Goal: Check status: Check status

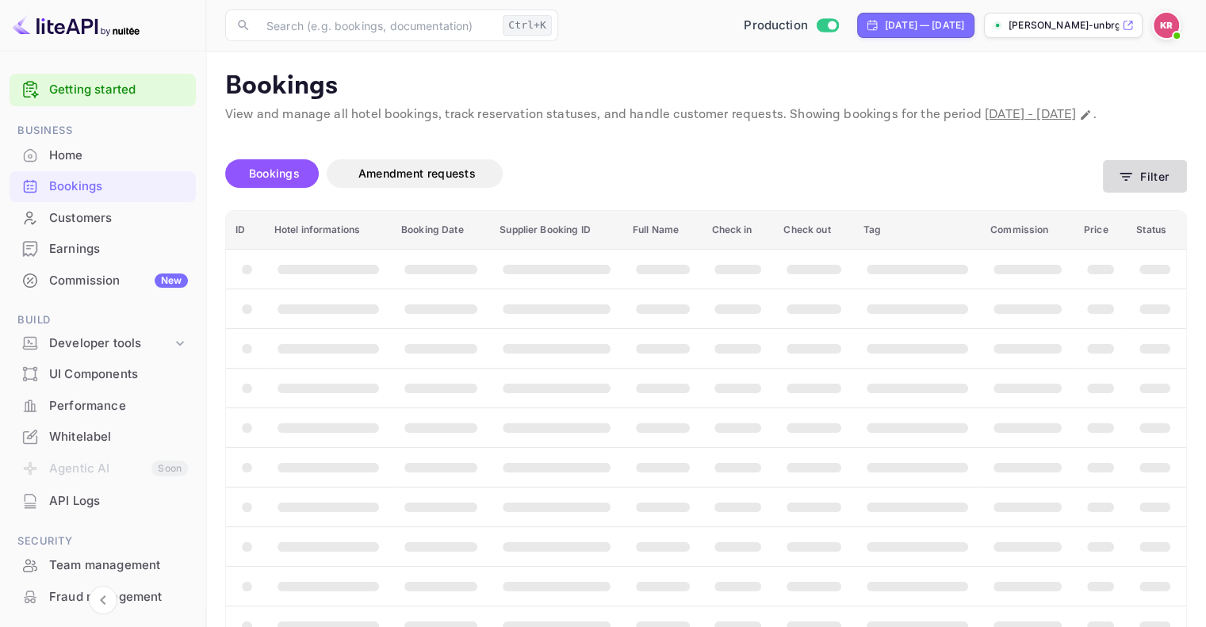
click at [1133, 185] on icon "button" at bounding box center [1126, 177] width 16 height 16
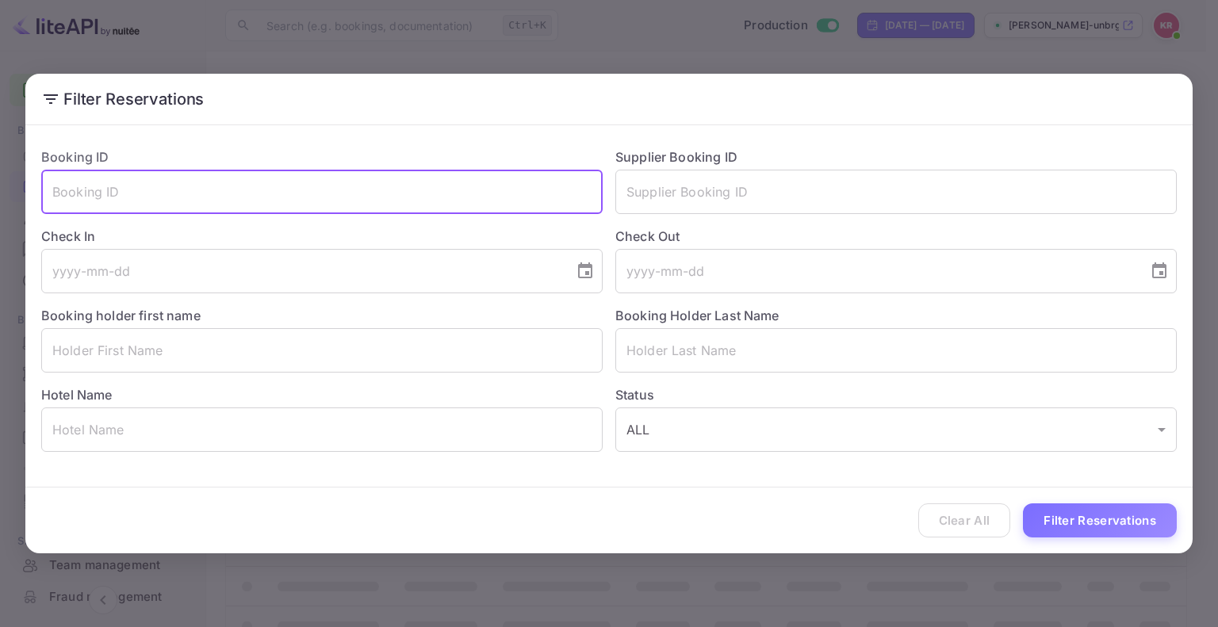
click at [435, 176] on input "text" at bounding box center [322, 192] width 562 height 44
paste input "sSAcpmUVq"
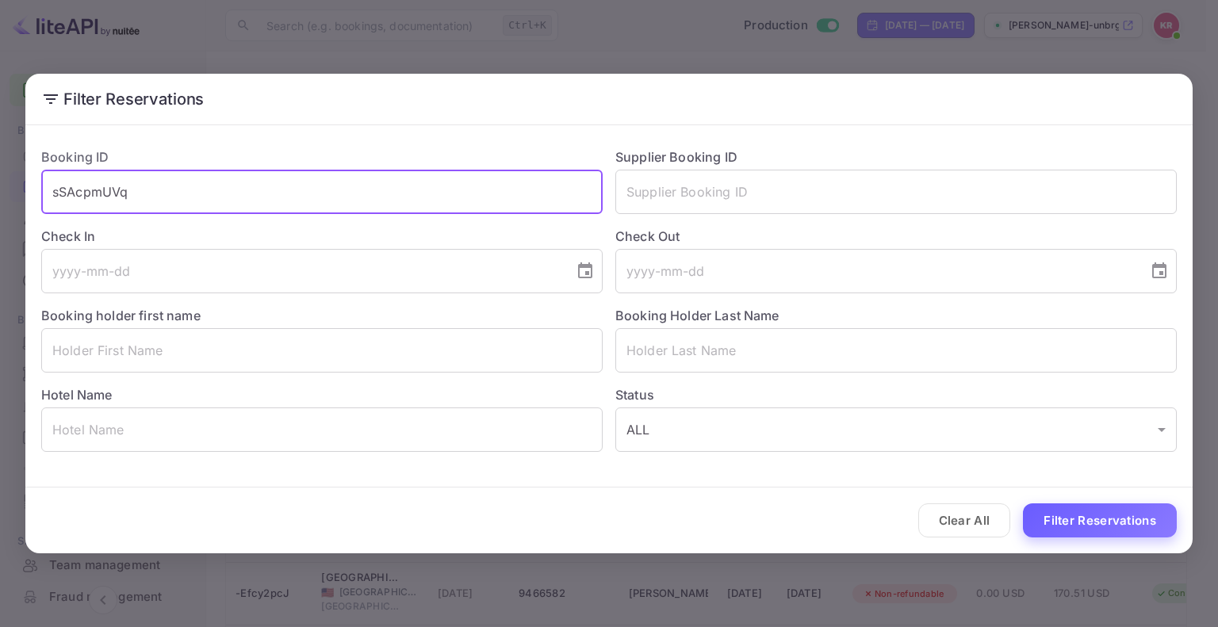
type input "sSAcpmUVq"
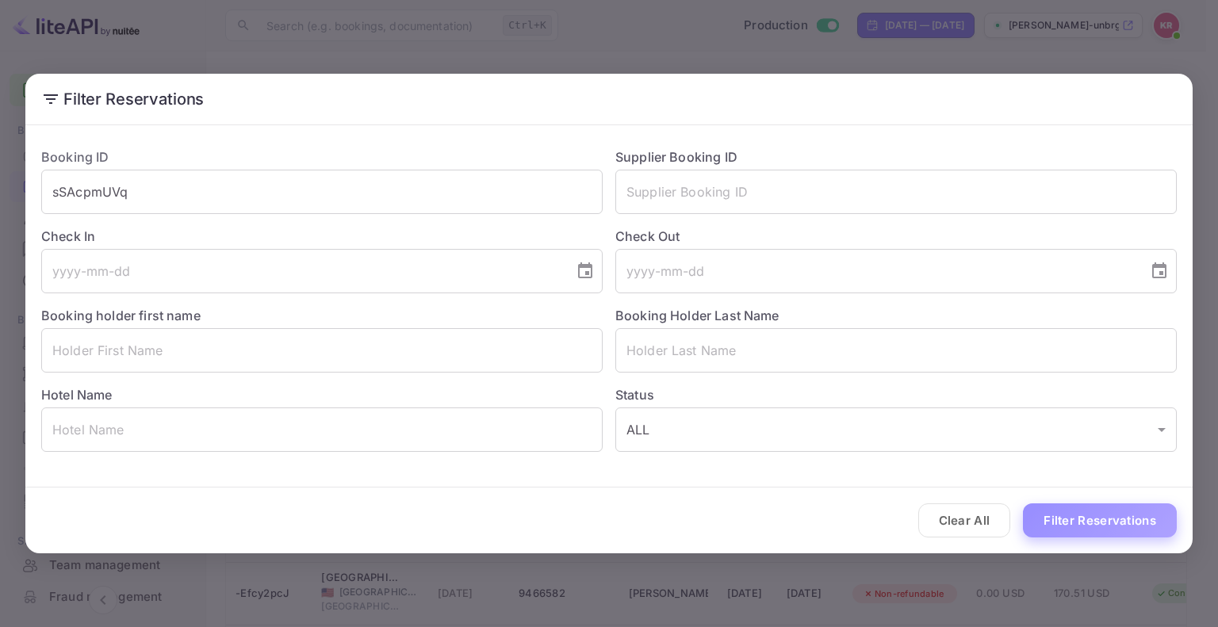
click at [1111, 519] on button "Filter Reservations" at bounding box center [1100, 521] width 154 height 34
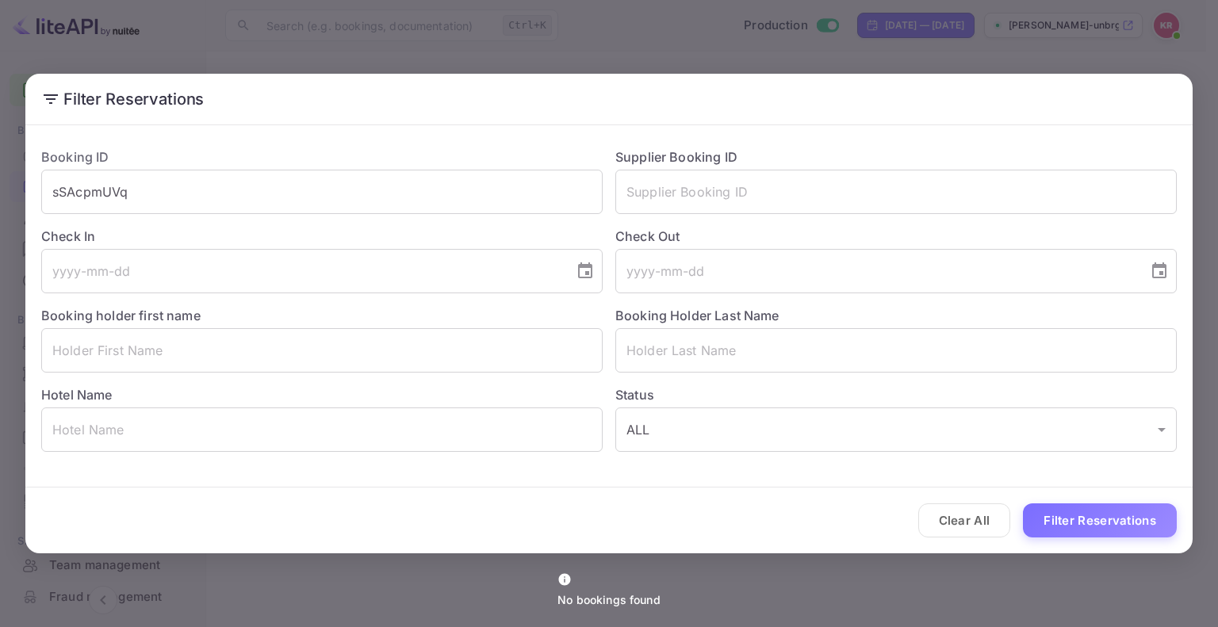
click at [1089, 56] on div "Filter Reservations Booking ID sSAcpmUVq ​ Supplier Booking ID ​ Check In ​ Che…" at bounding box center [609, 313] width 1218 height 627
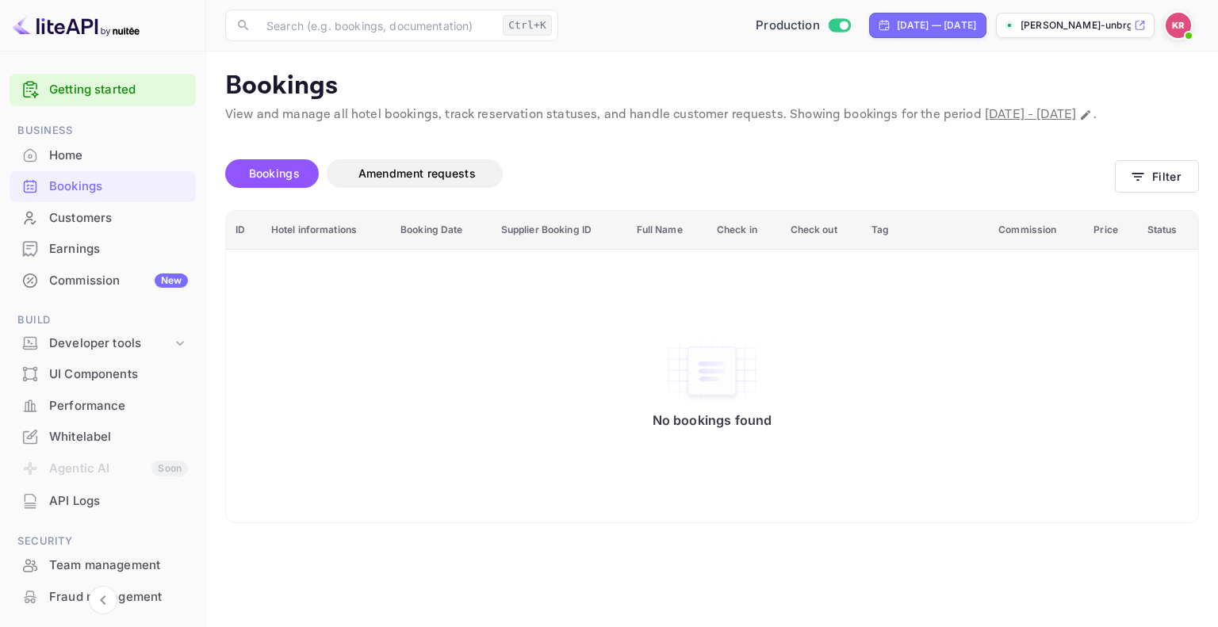
click at [1171, 25] on img at bounding box center [1178, 25] width 25 height 25
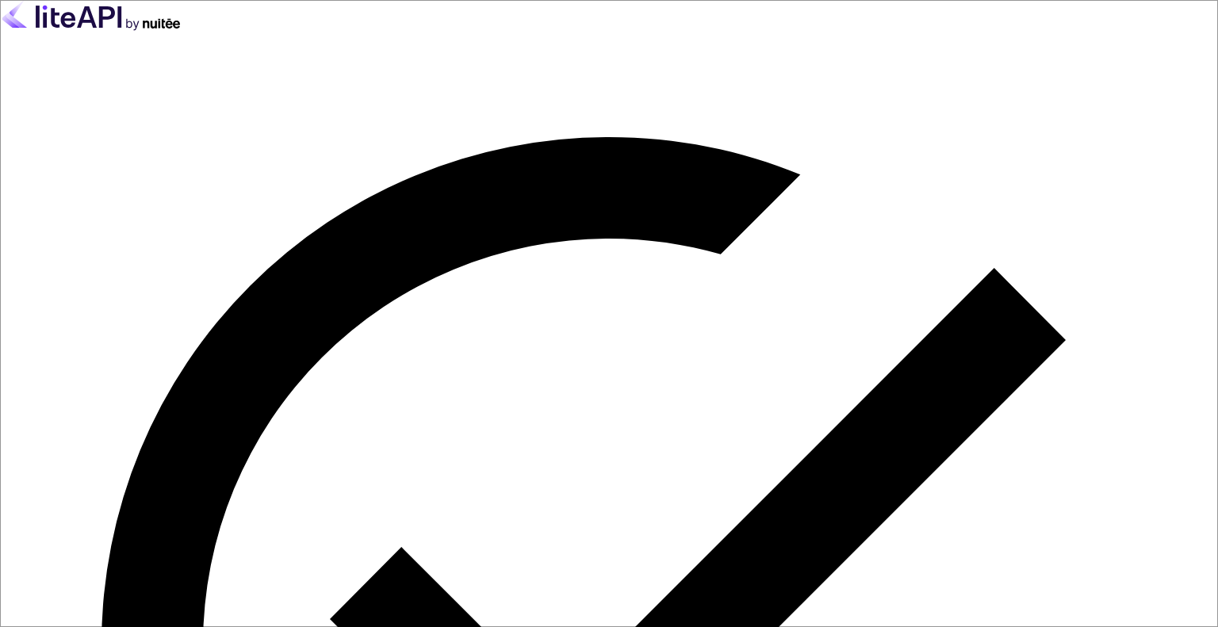
type input "[EMAIL_ADDRESS][DOMAIN_NAME]"
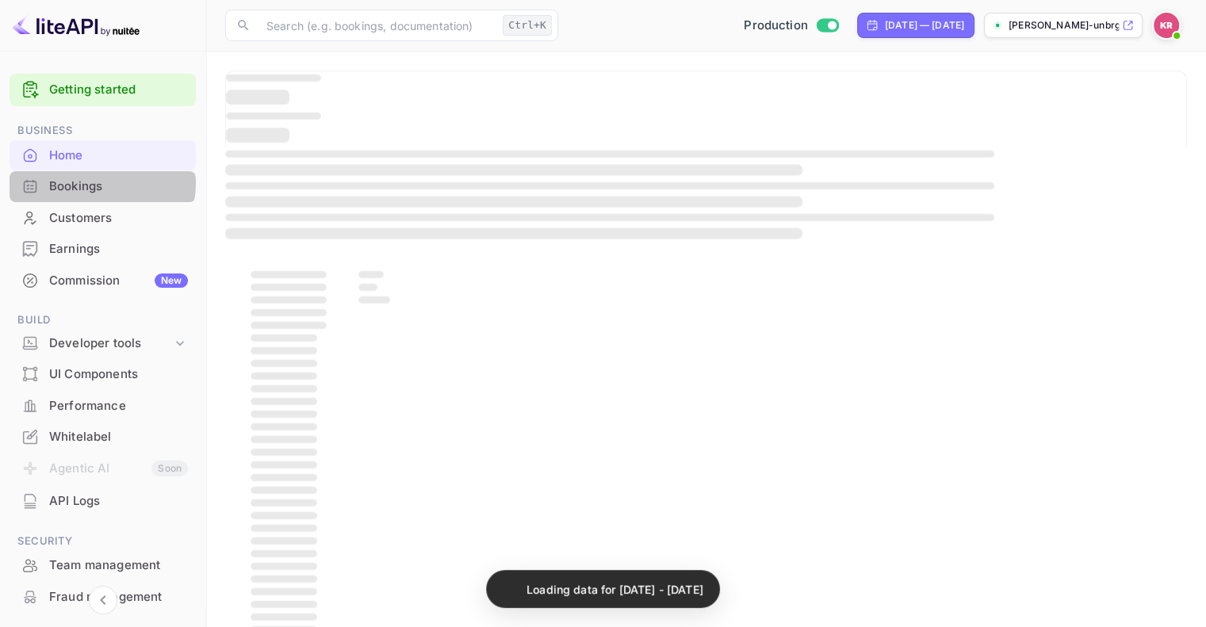
click at [99, 183] on div "Bookings" at bounding box center [118, 187] width 139 height 18
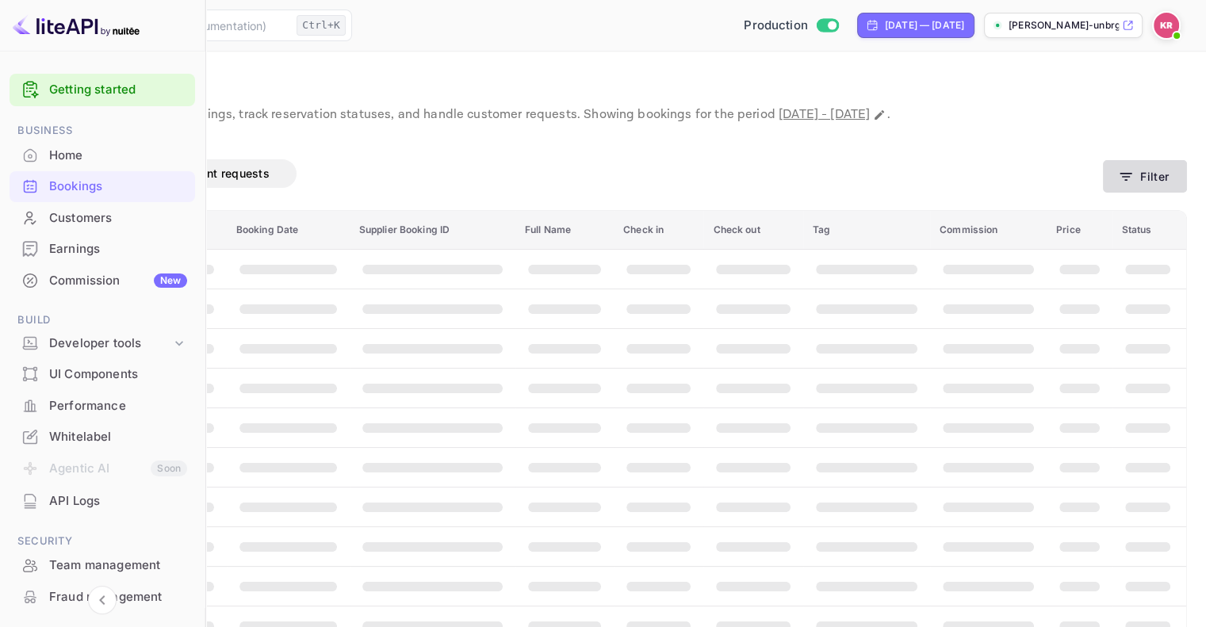
click at [1137, 191] on button "Filter" at bounding box center [1145, 176] width 84 height 33
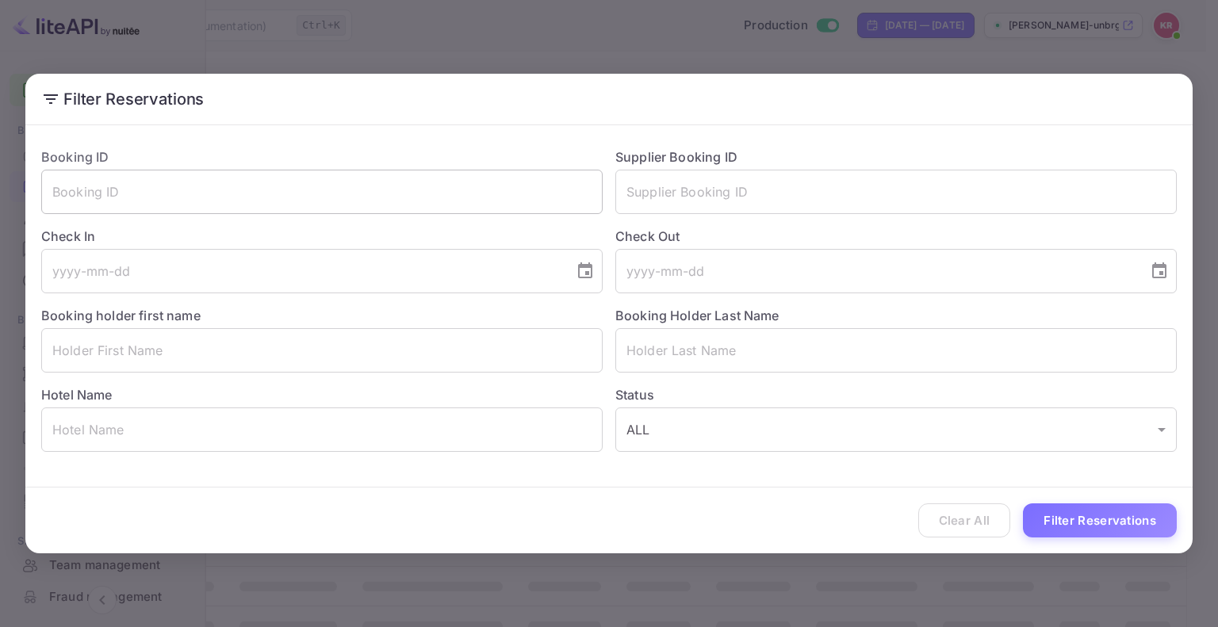
click at [492, 210] on input "text" at bounding box center [322, 192] width 562 height 44
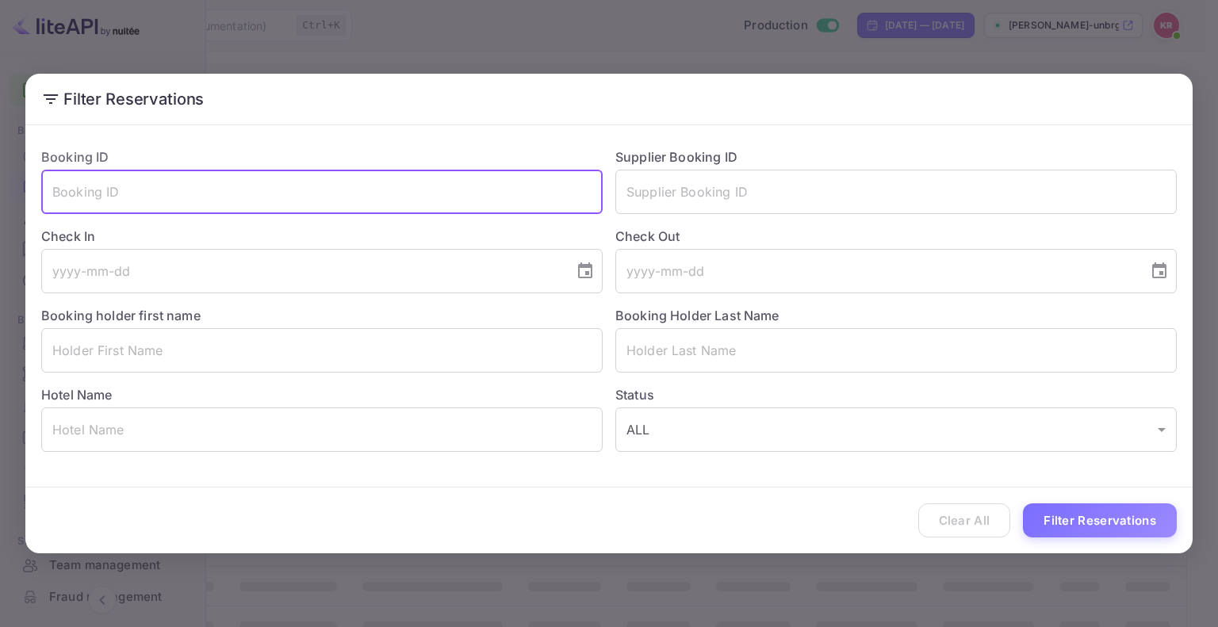
paste input "sSAcpmUVq"
type input "sSAcpmUVq"
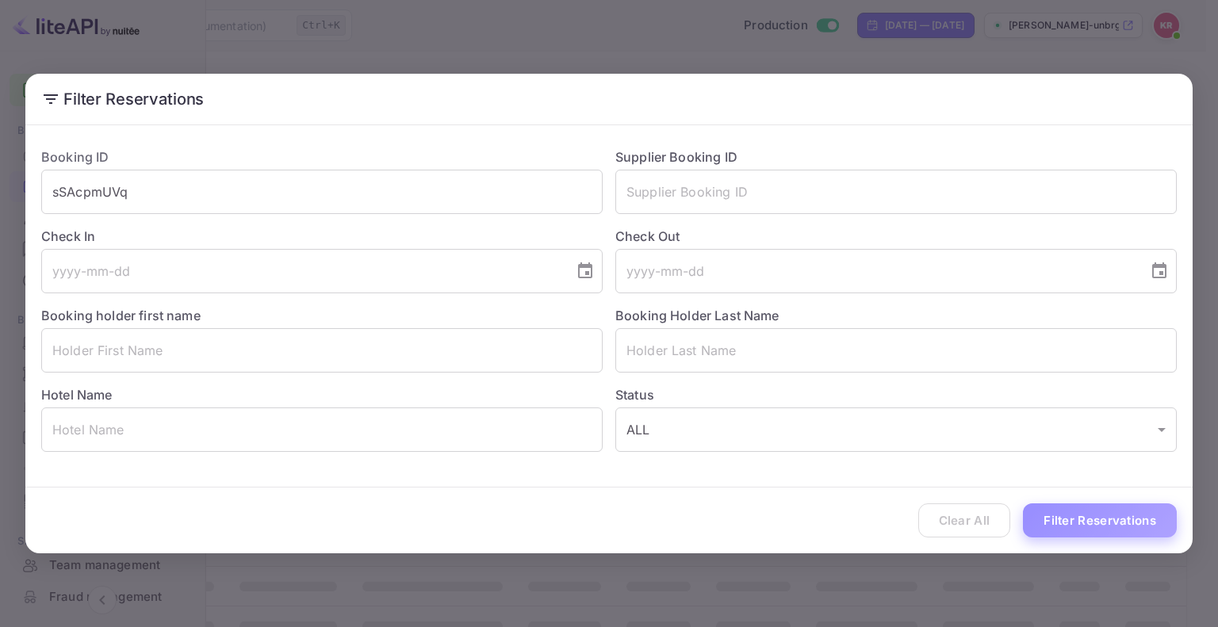
click at [1098, 525] on button "Filter Reservations" at bounding box center [1100, 521] width 154 height 34
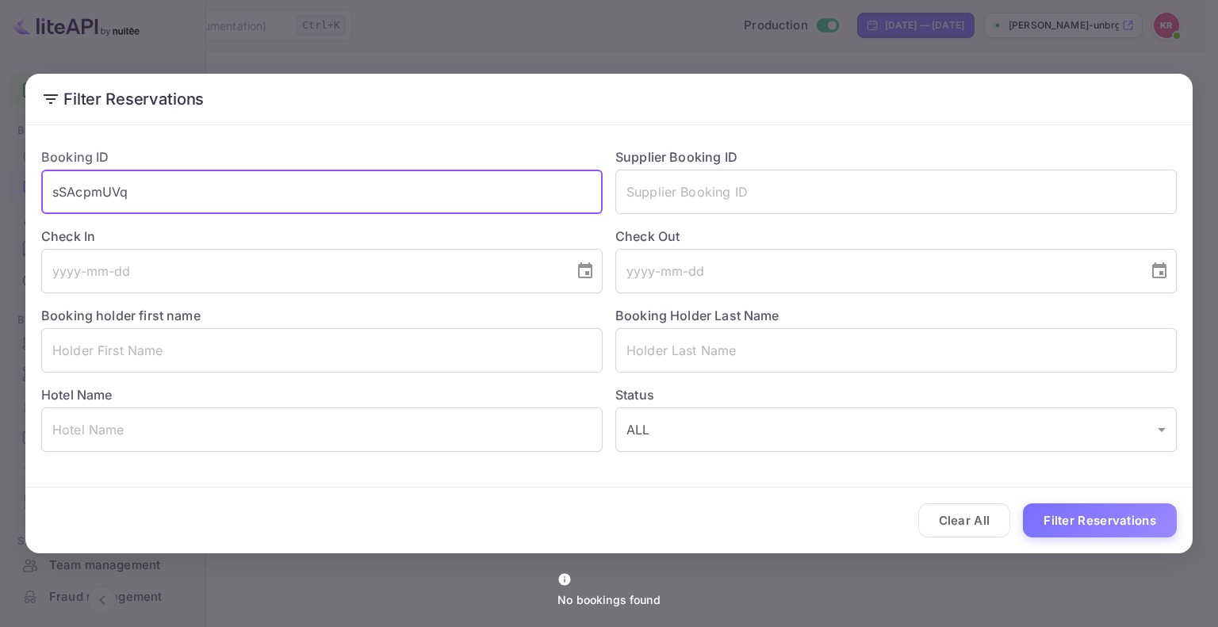
click at [362, 196] on input "sSAcpmUVq" at bounding box center [322, 192] width 562 height 44
click at [1100, 47] on div "Filter Reservations Booking ID sSAcpmUVq ​ Supplier Booking ID ​ Check In ​ Che…" at bounding box center [609, 313] width 1218 height 627
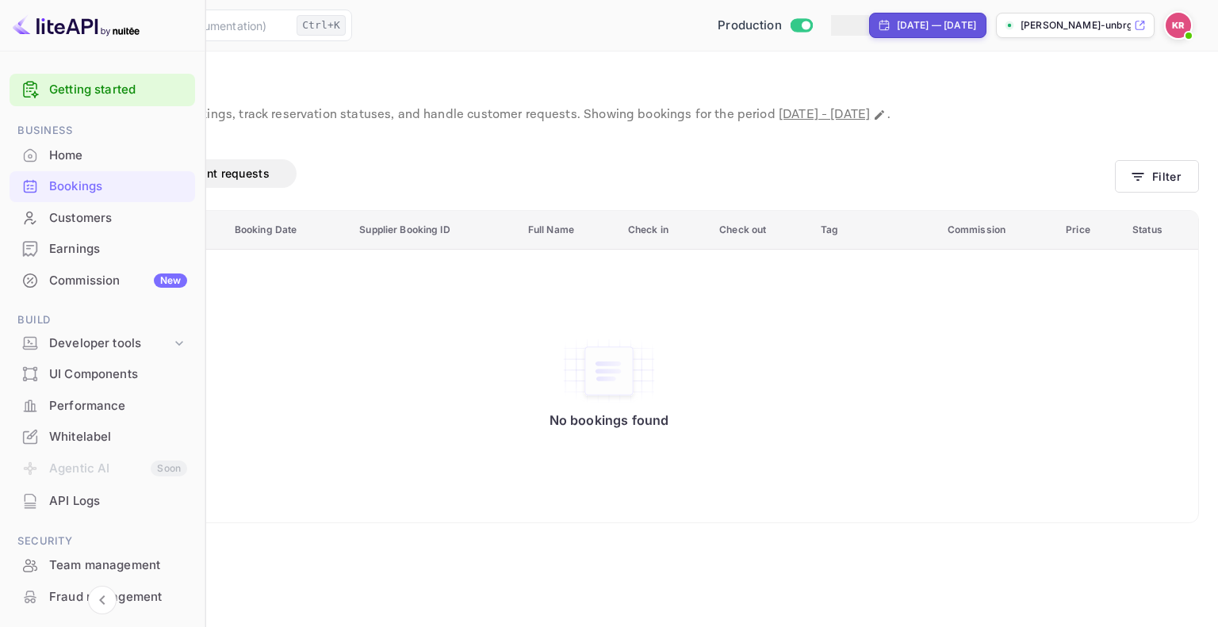
click at [897, 18] on div "[DATE] — [DATE]" at bounding box center [936, 25] width 79 height 14
select select "7"
select select "2025"
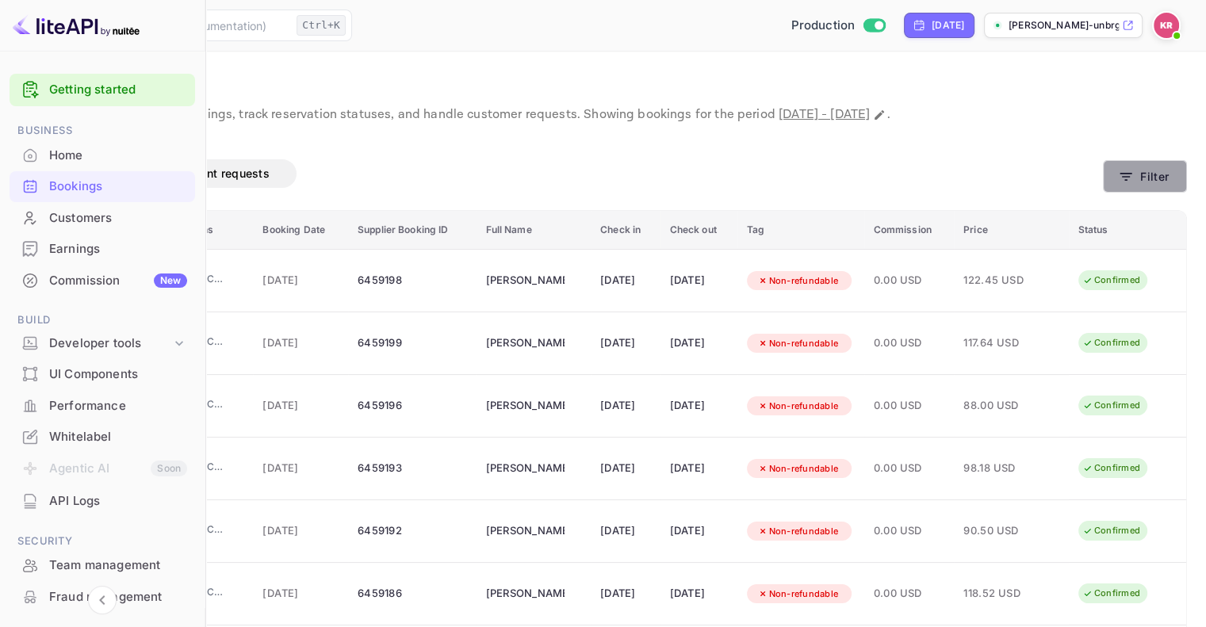
click at [1133, 169] on icon "button" at bounding box center [1126, 177] width 16 height 16
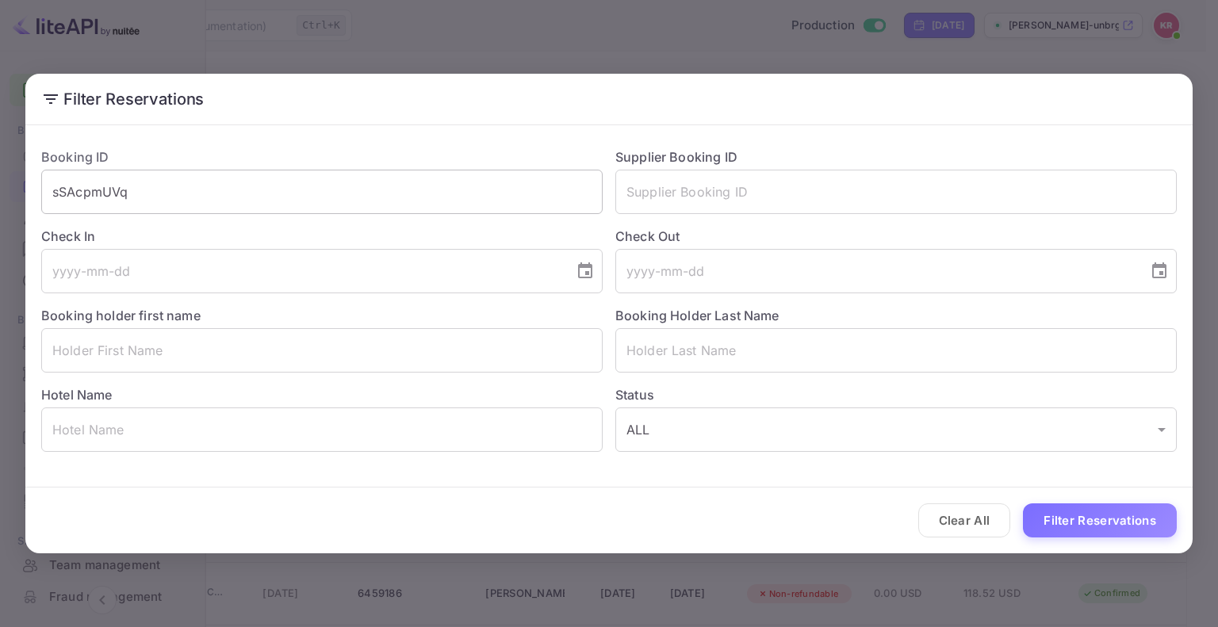
click at [512, 186] on input "sSAcpmUVq" at bounding box center [322, 192] width 562 height 44
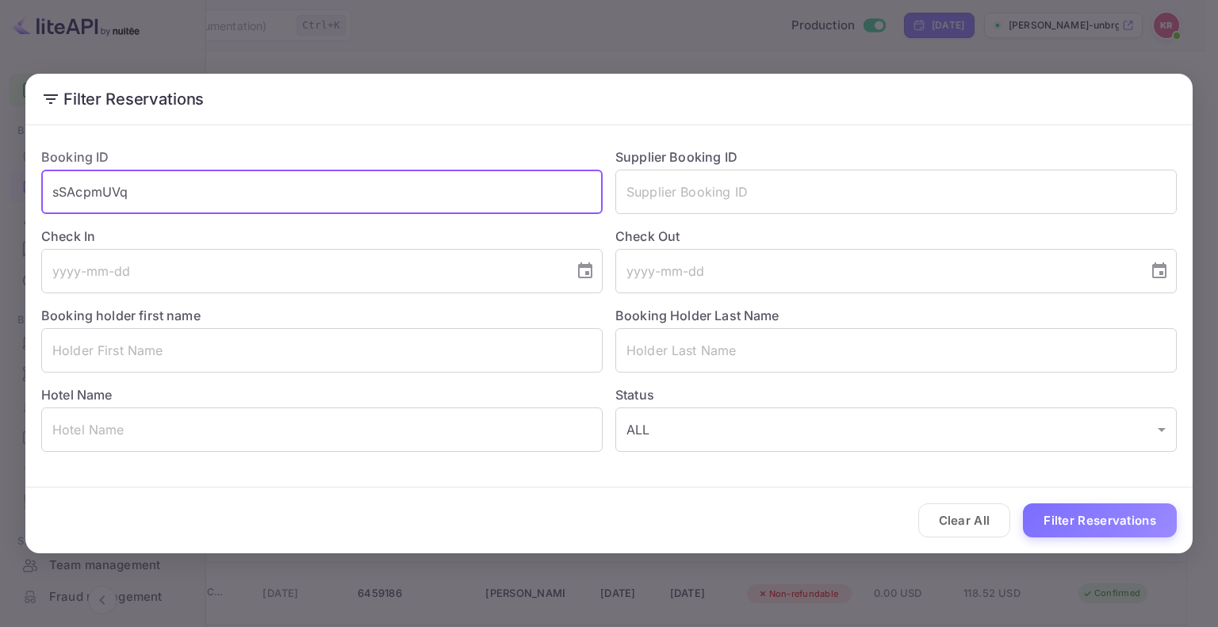
paste input "sSAcpmUVq"
drag, startPoint x: 289, startPoint y: 194, endPoint x: 41, endPoint y: 167, distance: 248.9
click at [0, 160] on div "Filter Reservations Booking ID sSAcpmUVqsSAcpmUVq ​ Supplier Booking ID ​ Check…" at bounding box center [609, 313] width 1218 height 627
paste input "text"
type input "sSAcpmUVq"
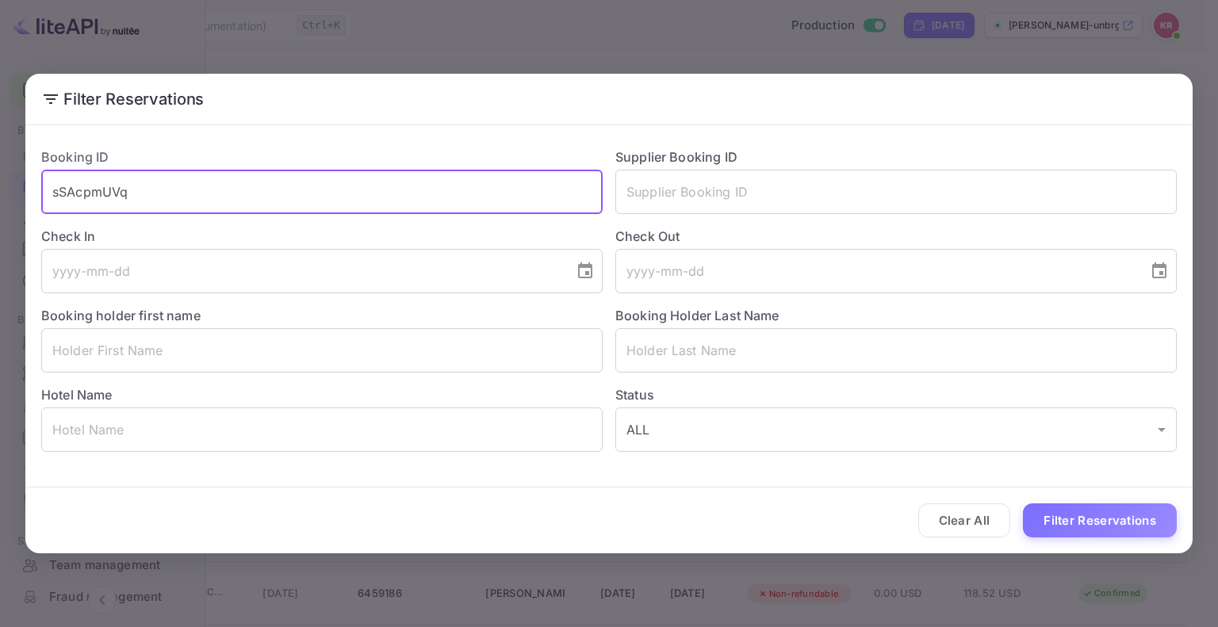
click at [1118, 513] on button "Filter Reservations" at bounding box center [1100, 521] width 154 height 34
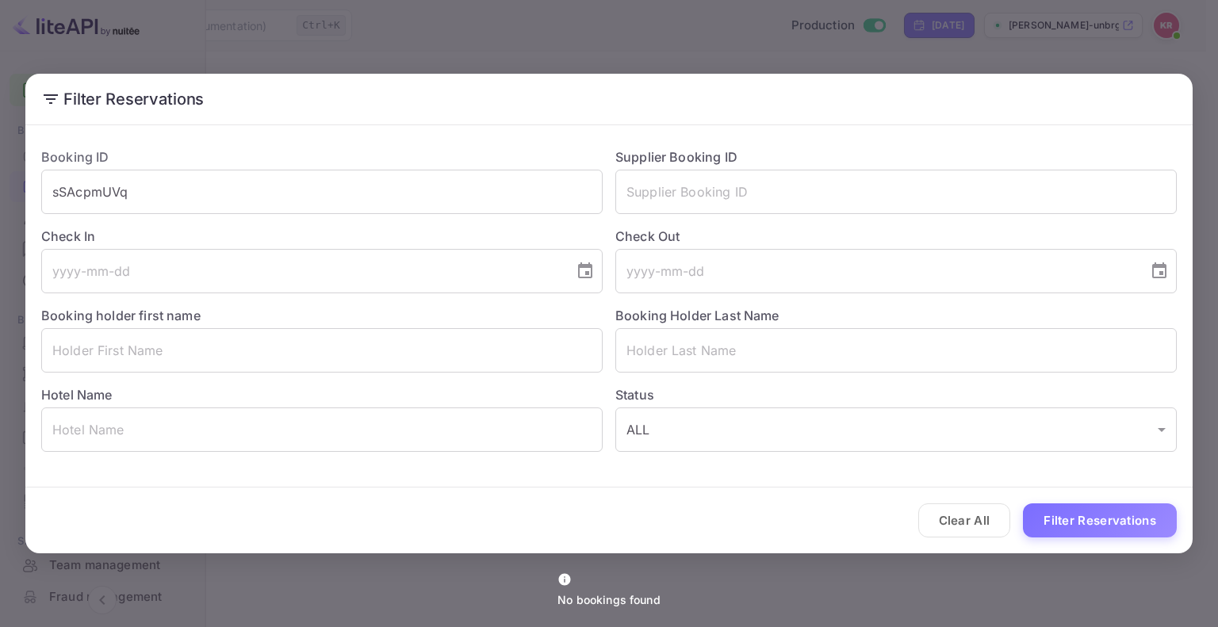
click at [673, 53] on div "Filter Reservations Booking ID sSAcpmUVq ​ Supplier Booking ID ​ Check In ​ Che…" at bounding box center [609, 313] width 1218 height 627
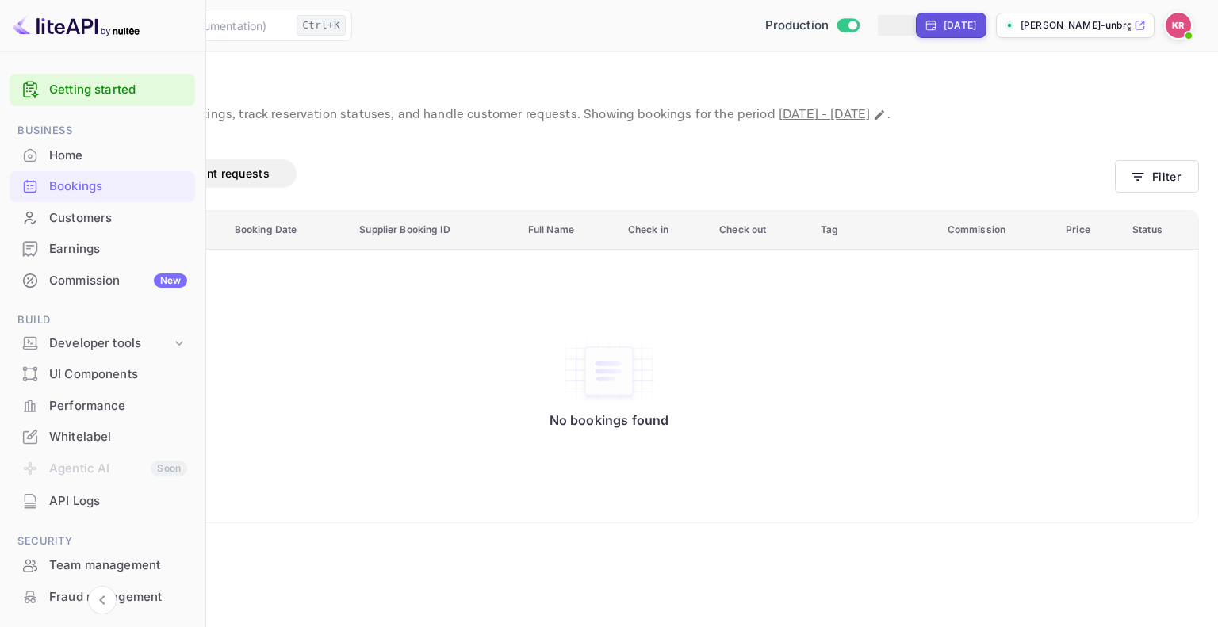
click at [944, 25] on div "[DATE]" at bounding box center [960, 25] width 33 height 14
select select "2"
select select "2025"
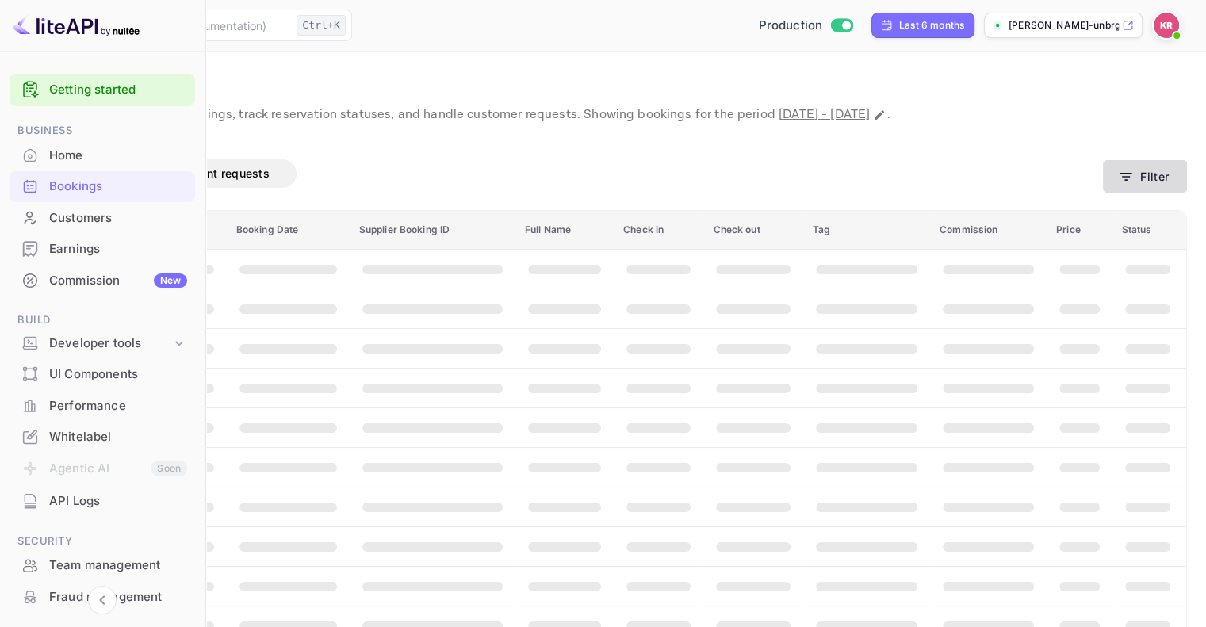
click at [1140, 192] on button "Filter" at bounding box center [1145, 176] width 84 height 33
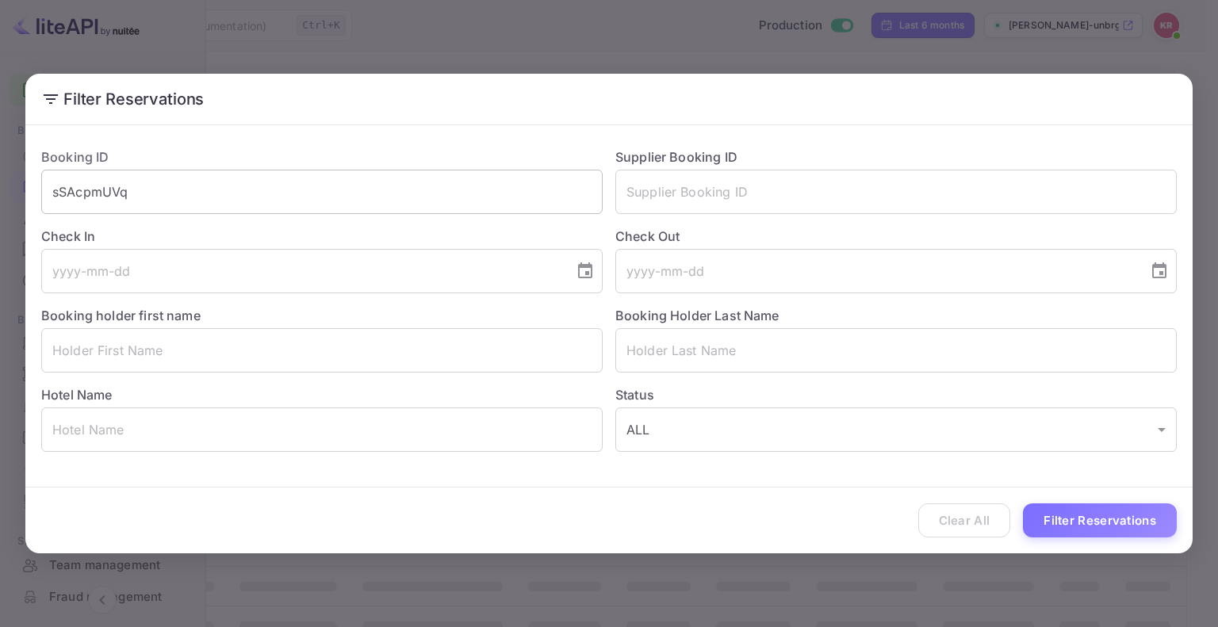
click at [532, 191] on input "sSAcpmUVq" at bounding box center [322, 192] width 562 height 44
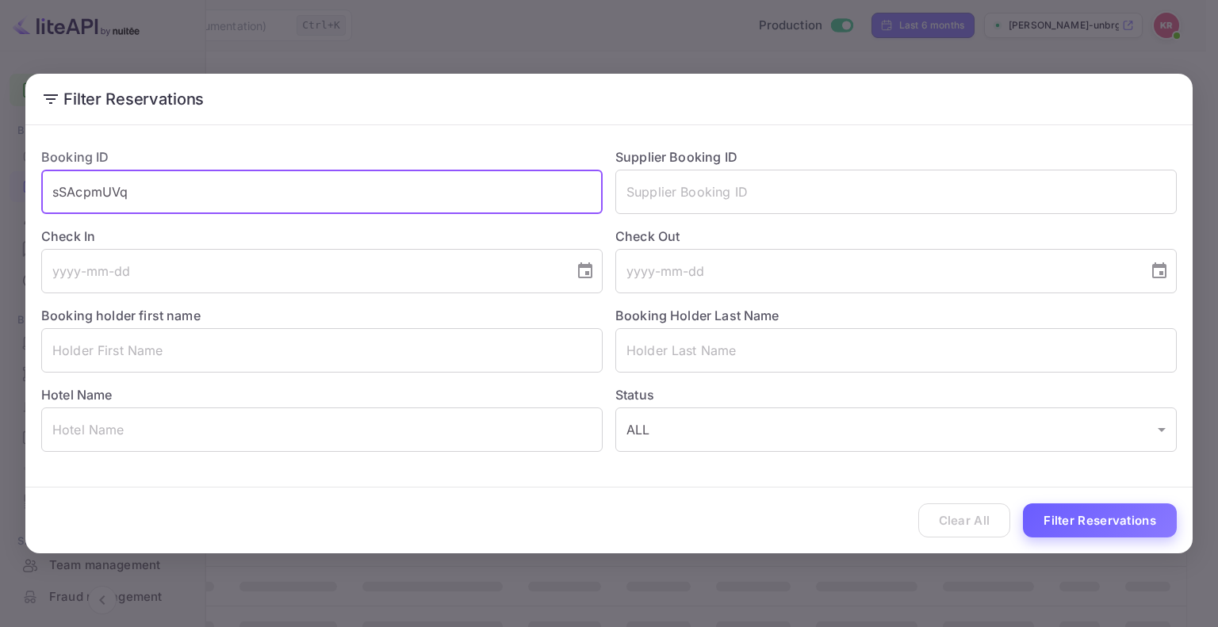
click at [1097, 521] on button "Filter Reservations" at bounding box center [1100, 521] width 154 height 34
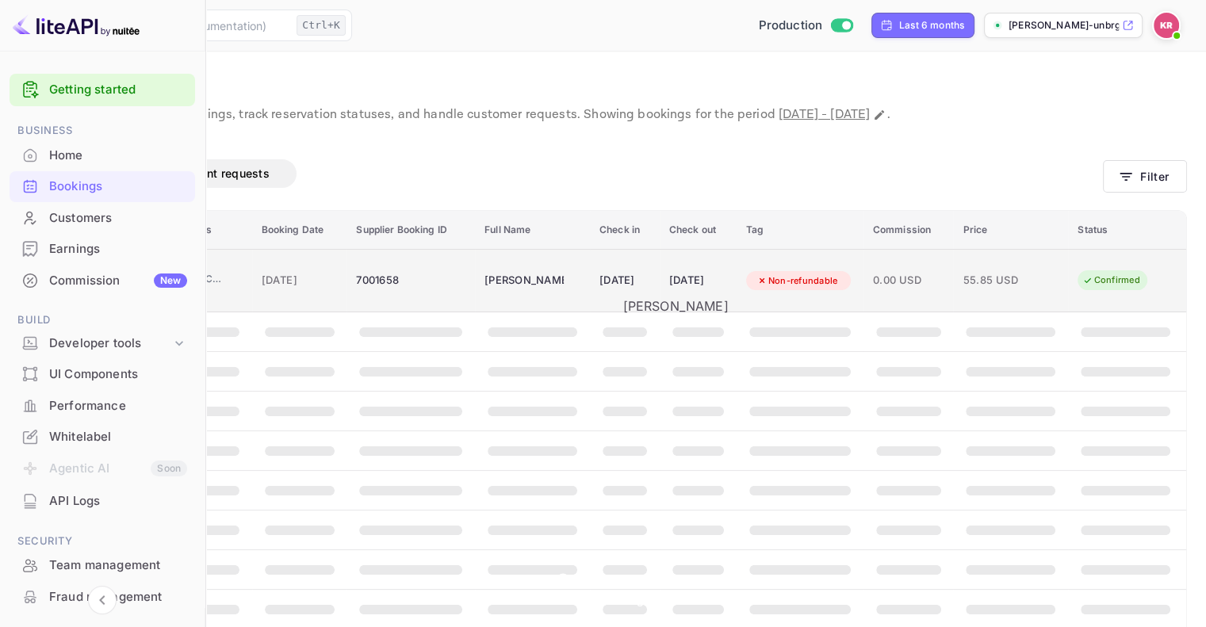
click at [564, 293] on div "[PERSON_NAME]" at bounding box center [524, 280] width 79 height 25
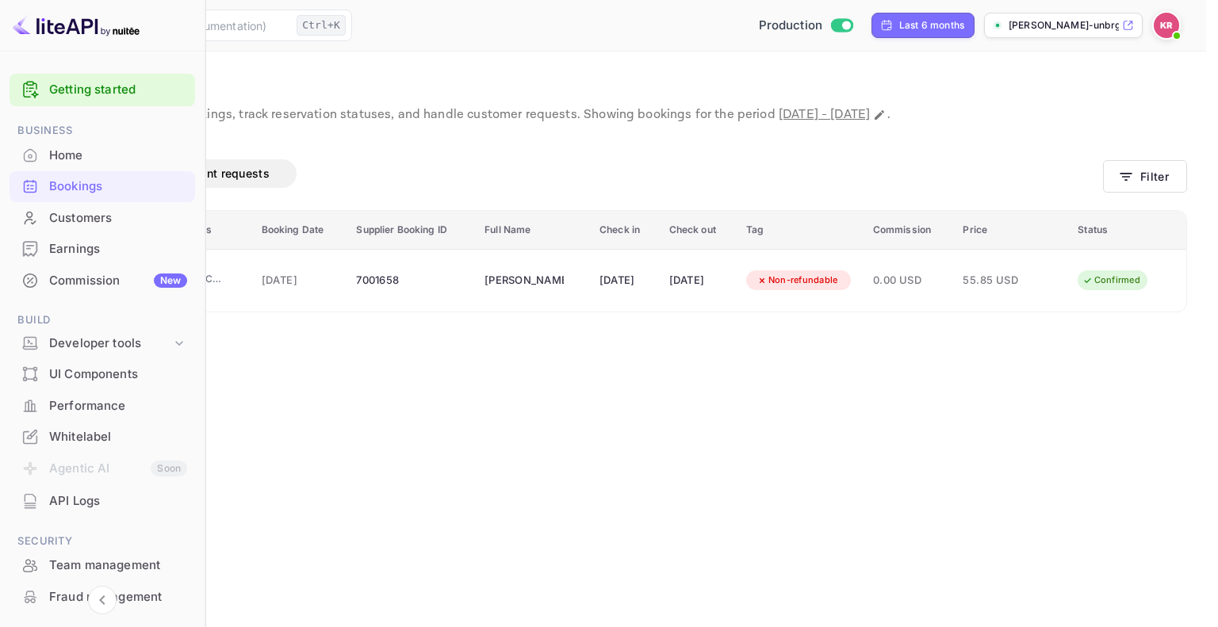
drag, startPoint x: 733, startPoint y: 447, endPoint x: 803, endPoint y: 453, distance: 70.9
